Goal: Navigation & Orientation: Find specific page/section

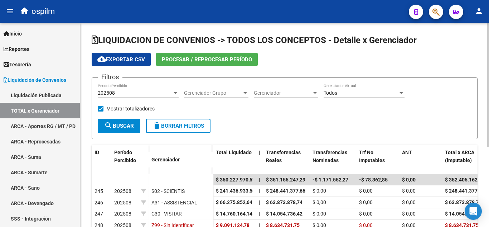
click at [164, 91] on div "202508" at bounding box center [135, 93] width 74 height 6
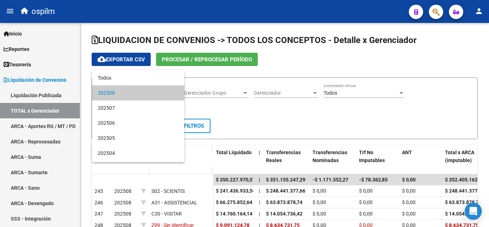
click at [188, 57] on div at bounding box center [244, 113] width 489 height 227
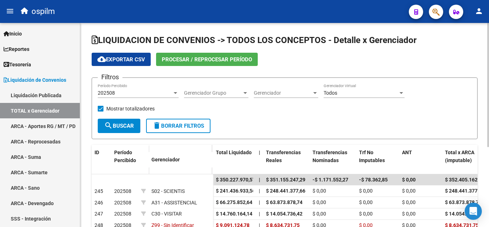
click at [182, 59] on span "Procesar / Reprocesar período" at bounding box center [207, 59] width 90 height 6
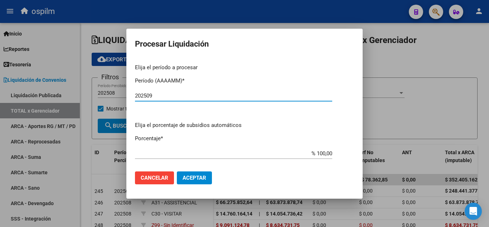
type input "202509"
click at [197, 176] on span "Aceptar" at bounding box center [195, 177] width 24 height 6
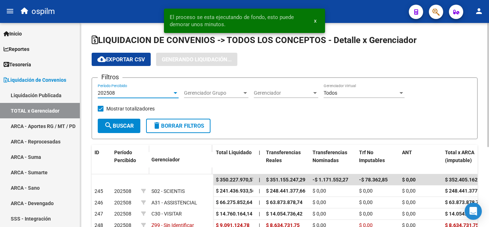
click at [171, 93] on div "202508" at bounding box center [135, 93] width 74 height 6
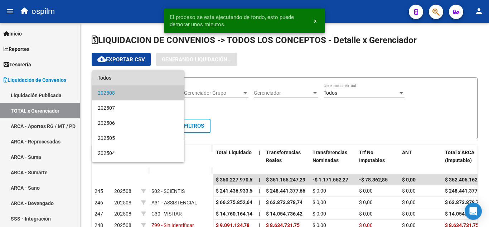
click at [155, 81] on span "Todos" at bounding box center [138, 77] width 81 height 15
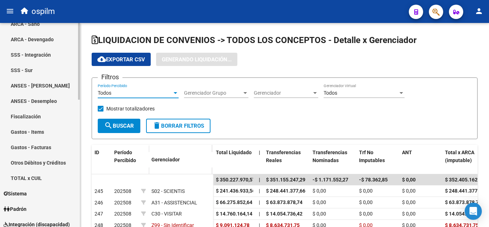
scroll to position [179, 0]
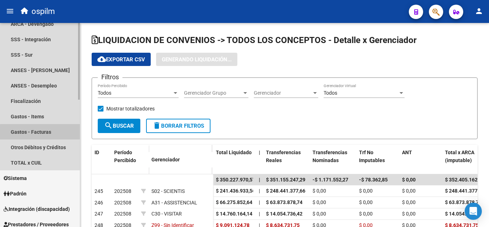
click at [45, 137] on link "Gastos - Facturas" at bounding box center [40, 131] width 80 height 15
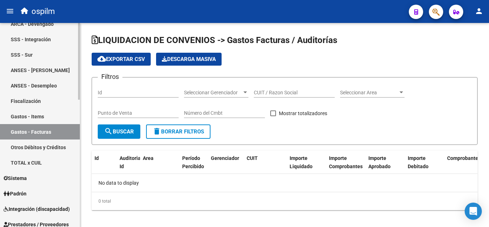
checkbox input "true"
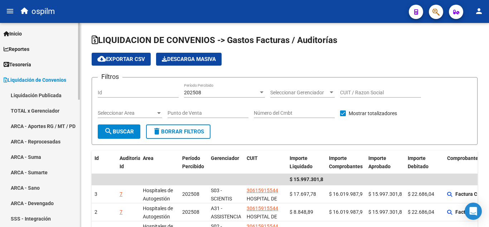
click at [29, 66] on span "Tesorería" at bounding box center [18, 65] width 28 height 8
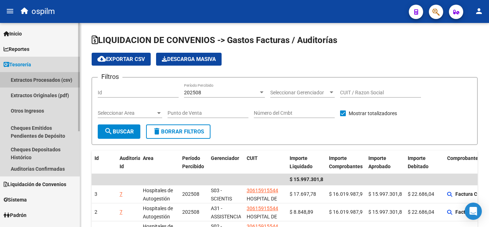
click at [30, 82] on link "Extractos Procesados (csv)" at bounding box center [40, 79] width 80 height 15
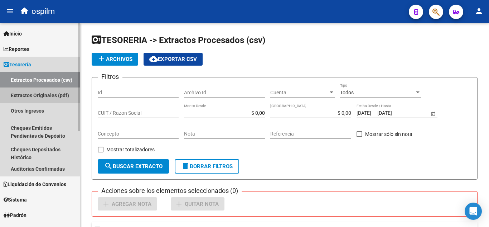
click at [29, 96] on link "Extractos Originales (pdf)" at bounding box center [40, 94] width 80 height 15
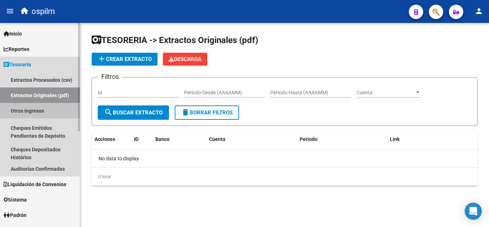
click at [33, 113] on link "Otros Ingresos" at bounding box center [40, 110] width 80 height 15
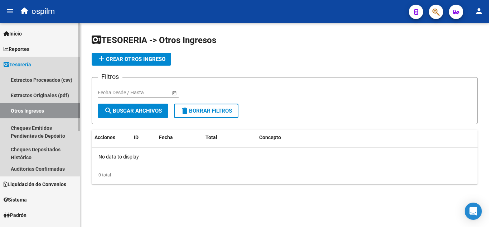
click at [19, 66] on span "Tesorería" at bounding box center [18, 65] width 28 height 8
